Goal: Use online tool/utility: Utilize a website feature to perform a specific function

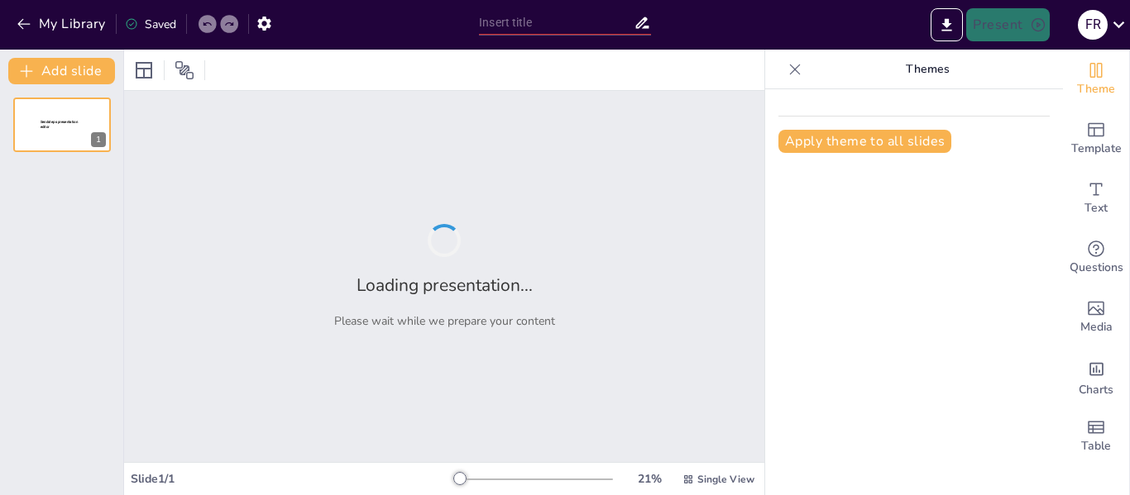
type input "Imported Modeladores del lenguaje basados en IA - para estudiantes.pptx"
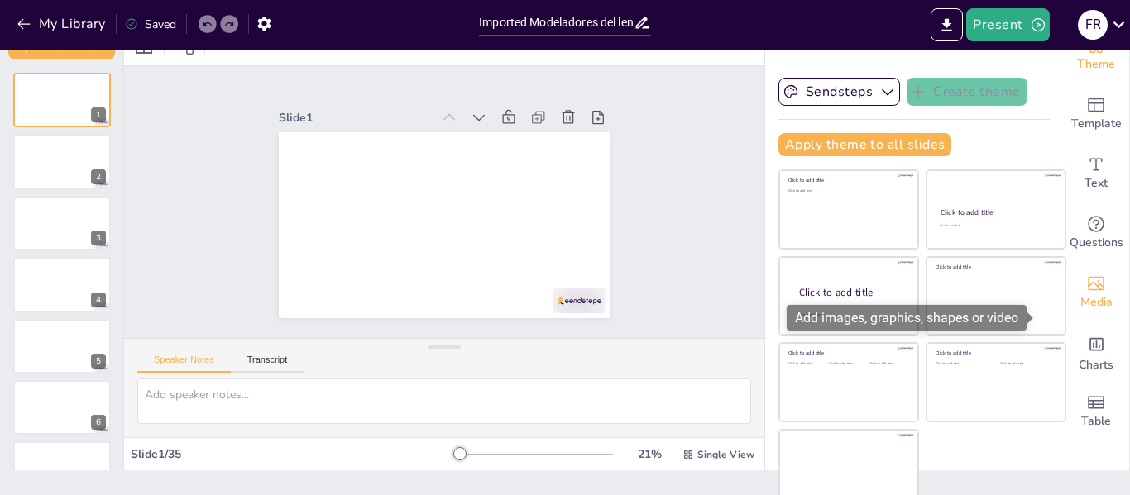
scroll to position [38, 0]
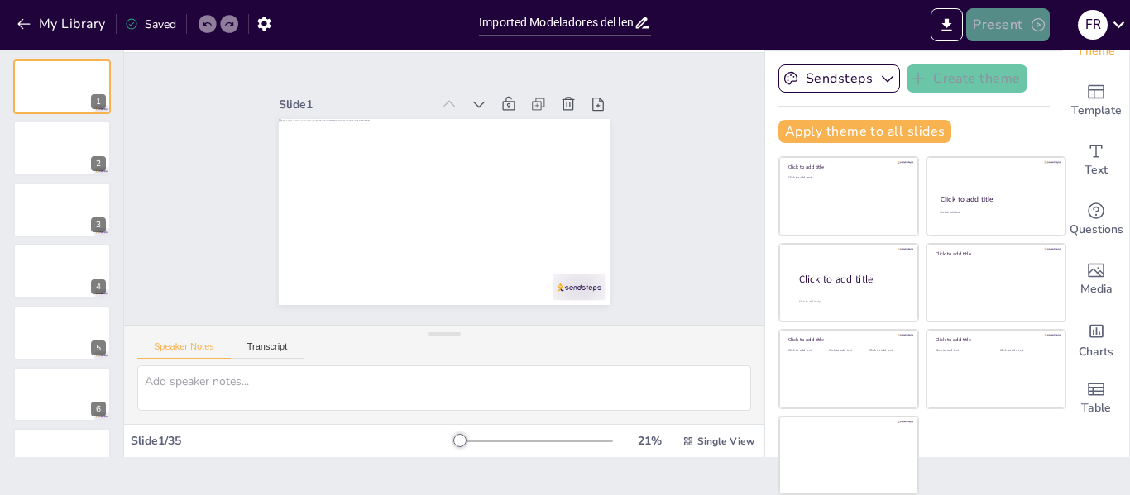
click at [1012, 19] on button "Present" at bounding box center [1007, 24] width 83 height 33
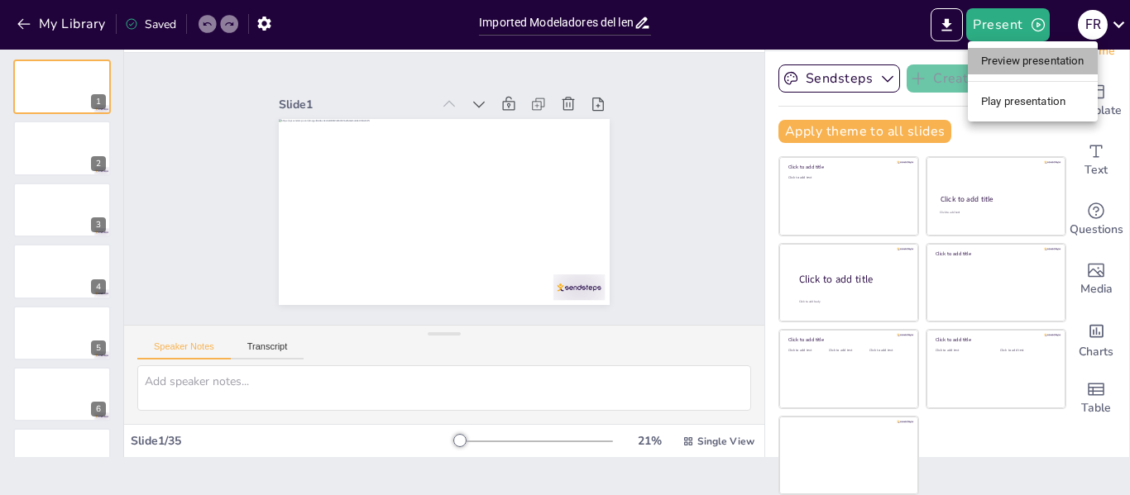
click at [1015, 65] on li "Preview presentation" at bounding box center [1032, 61] width 130 height 26
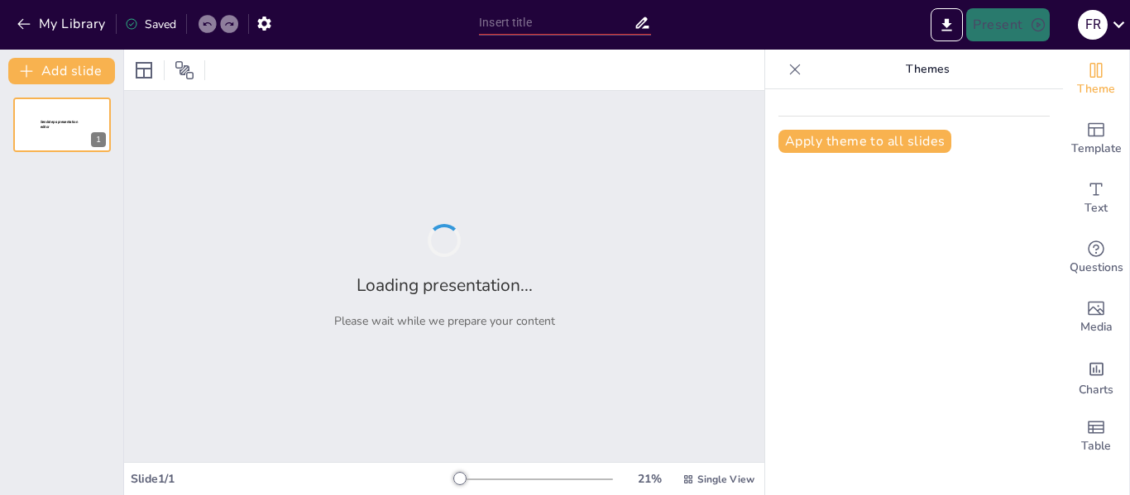
type input "Imported Modeladores del lenguaje basados en IA - para estudiantes.pptx"
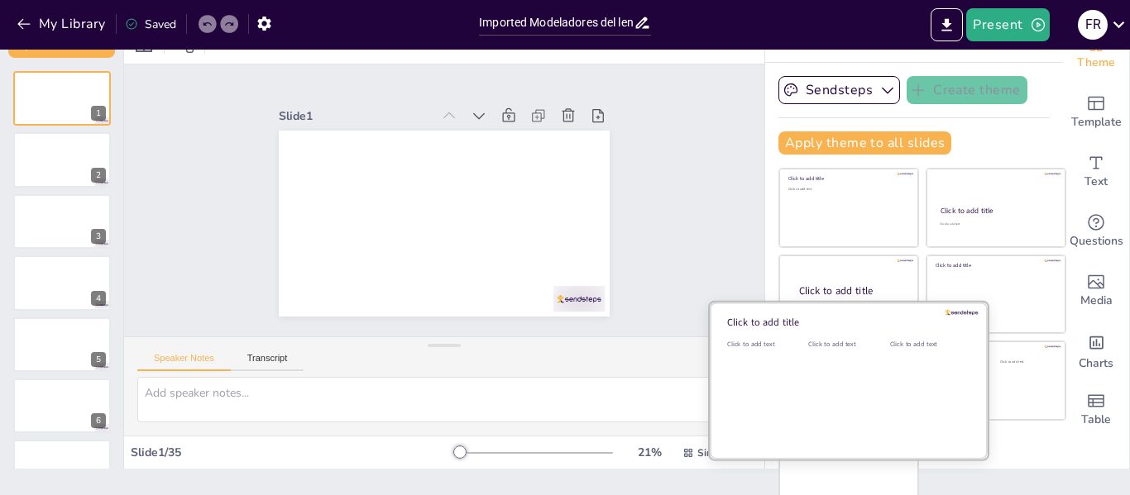
scroll to position [38, 0]
